Goal: Navigation & Orientation: Find specific page/section

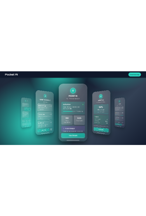
scroll to position [157, 0]
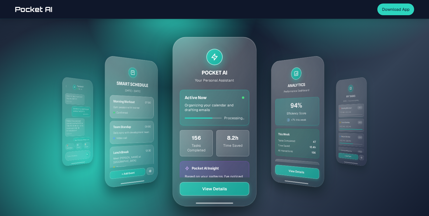
click at [261, 98] on div "MY TASKS [DATE] • 4 tasks remaining Morning Workout HIGH 7:00 AM - 8:00 AM Team…" at bounding box center [214, 121] width 336 height 210
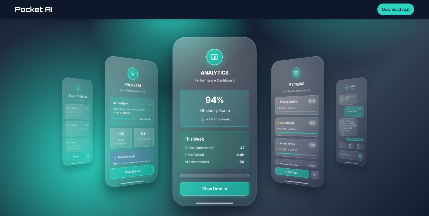
click at [242, 78] on div "ANALYTICS Performance Dashboard 94% Efficiency Score +7% this week This Week Ta…" at bounding box center [214, 121] width 84 height 169
click at [299, 77] on div "MY TASKS [DATE] • 4 tasks remaining Morning Workout HIGH 7:00 AM - 8:00 AM Team…" at bounding box center [297, 121] width 53 height 133
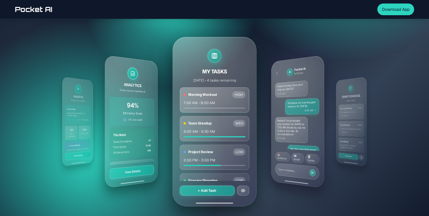
click at [307, 75] on div "AI Pocket AI Online Good morning! How can I help you [DATE]? 9:15 AM Schedule m…" at bounding box center [297, 121] width 53 height 133
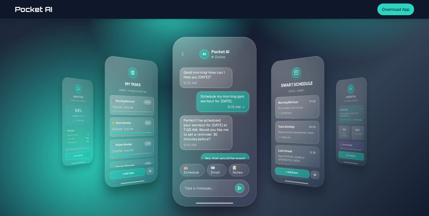
click at [307, 74] on div "SMART SCHEDULE [DATE] • [DATE] Morning Workout 07:00 Gym session with trainer C…" at bounding box center [297, 121] width 53 height 133
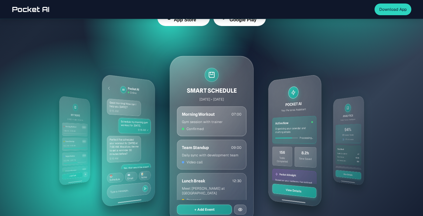
scroll to position [186, 0]
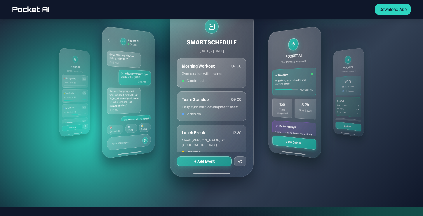
click at [260, 101] on div "MY TASKS [DATE] • 4 tasks remaining Morning Workout HIGH 7:00 AM - 8:00 AM Team…" at bounding box center [211, 92] width 336 height 210
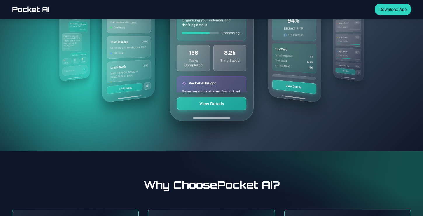
scroll to position [190, 0]
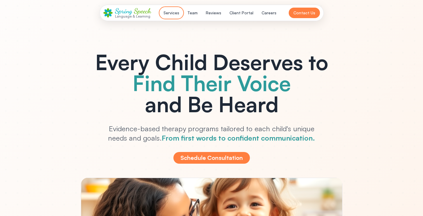
click at [171, 13] on button "Services" at bounding box center [171, 13] width 23 height 11
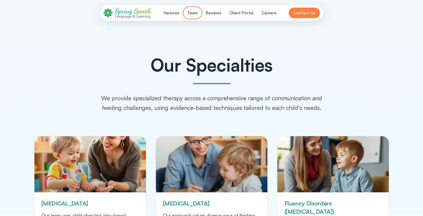
click at [193, 14] on button "Team" at bounding box center [192, 13] width 17 height 11
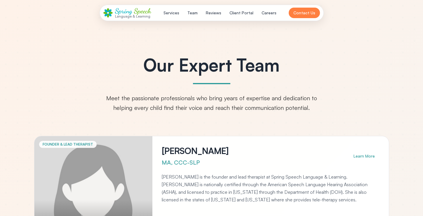
click at [134, 14] on div "Language & Learning" at bounding box center [133, 16] width 36 height 4
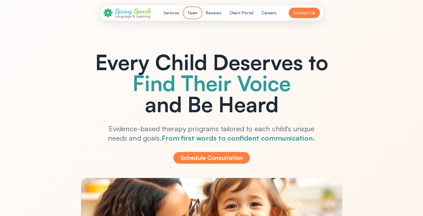
click at [196, 14] on button "Team" at bounding box center [192, 13] width 17 height 11
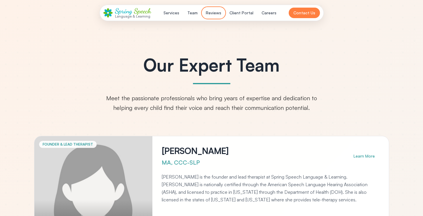
click at [209, 13] on button "Reviews" at bounding box center [213, 13] width 22 height 11
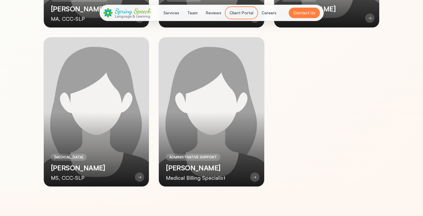
click at [238, 12] on button "Client Portal" at bounding box center [241, 13] width 31 height 11
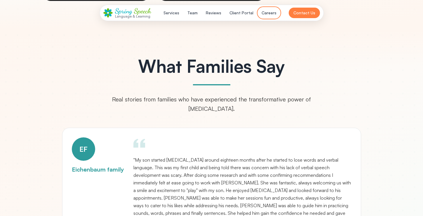
click at [265, 13] on button "Careers" at bounding box center [269, 13] width 22 height 11
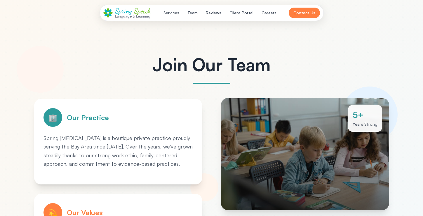
scroll to position [0, 0]
click at [132, 11] on div "Spring Speech" at bounding box center [133, 11] width 36 height 8
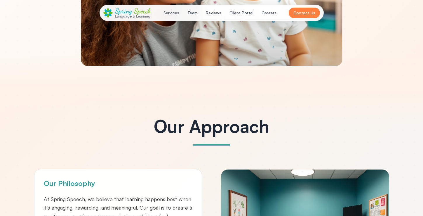
scroll to position [278, 0]
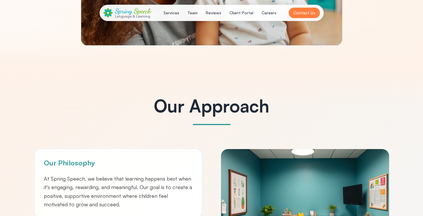
click at [214, 106] on h2 "Our Approach" at bounding box center [211, 106] width 355 height 18
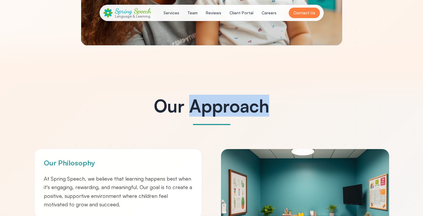
click at [214, 106] on h2 "Our Approach" at bounding box center [211, 106] width 355 height 18
